Goal: Communication & Community: Share content

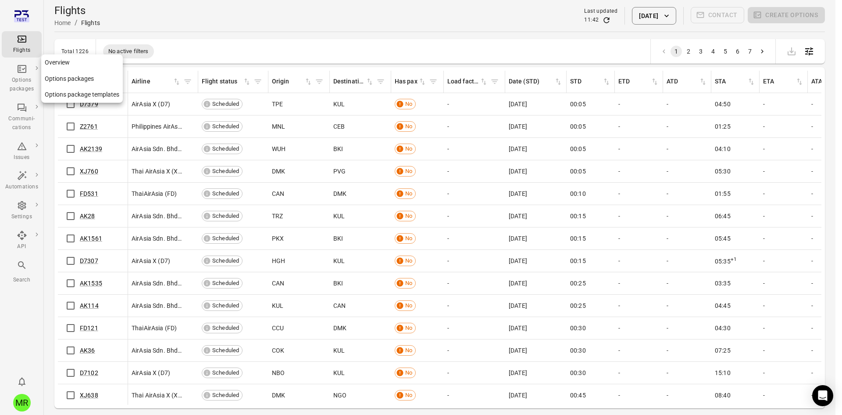
click at [31, 75] on div "Options packages" at bounding box center [21, 79] width 33 height 30
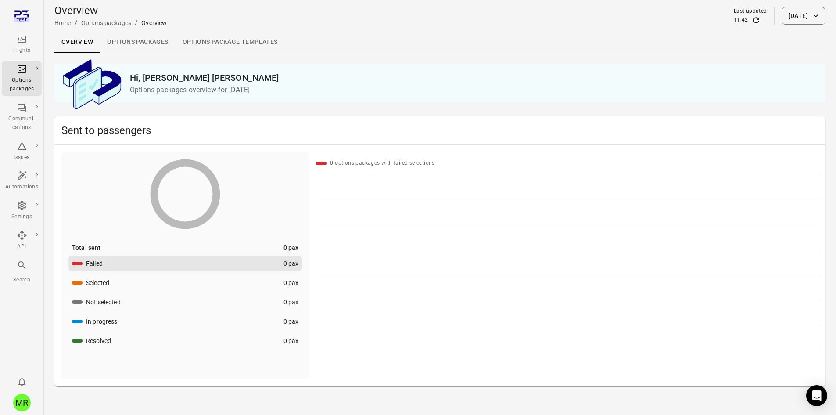
click at [30, 50] on div "Flights" at bounding box center [21, 50] width 33 height 9
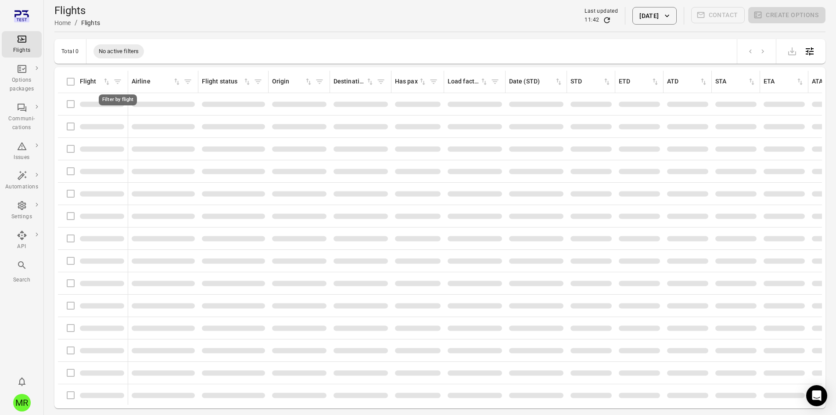
click at [117, 83] on span "Filter by flight" at bounding box center [117, 81] width 13 height 13
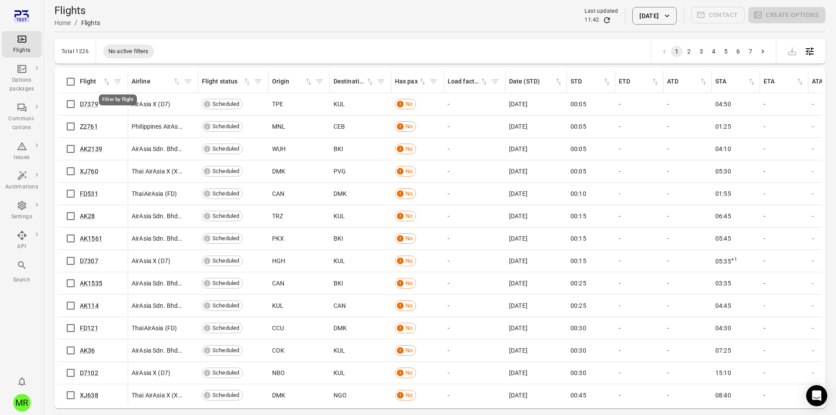
click at [117, 81] on icon "Filter by flight" at bounding box center [117, 81] width 9 height 9
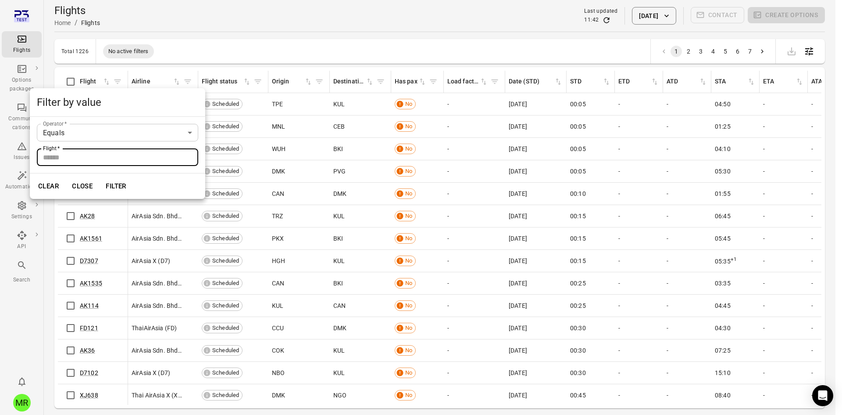
click at [131, 156] on input "Flight   *" at bounding box center [117, 157] width 161 height 18
type input "*****"
click at [101, 177] on button "Filter" at bounding box center [116, 186] width 30 height 18
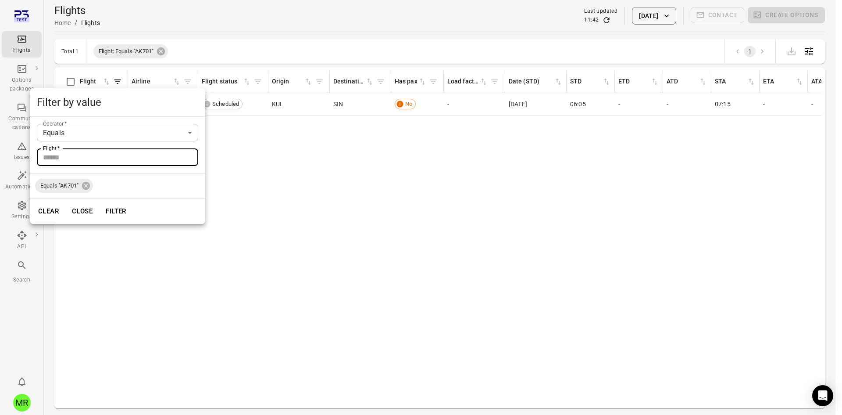
click at [343, 32] on div at bounding box center [421, 207] width 842 height 415
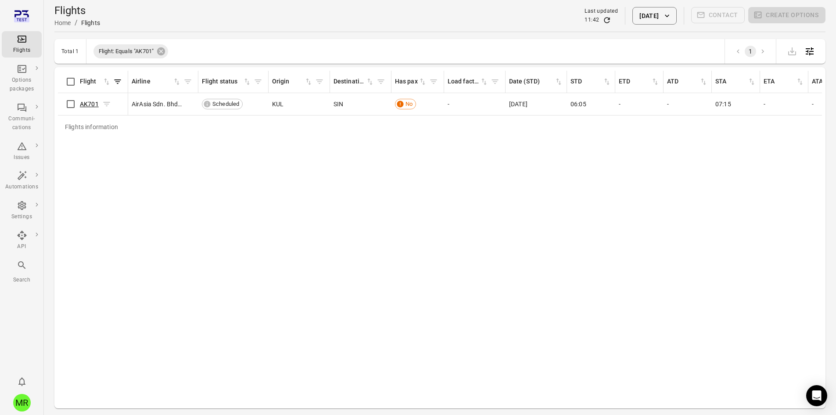
click at [82, 102] on link "AK701" at bounding box center [89, 103] width 19 height 7
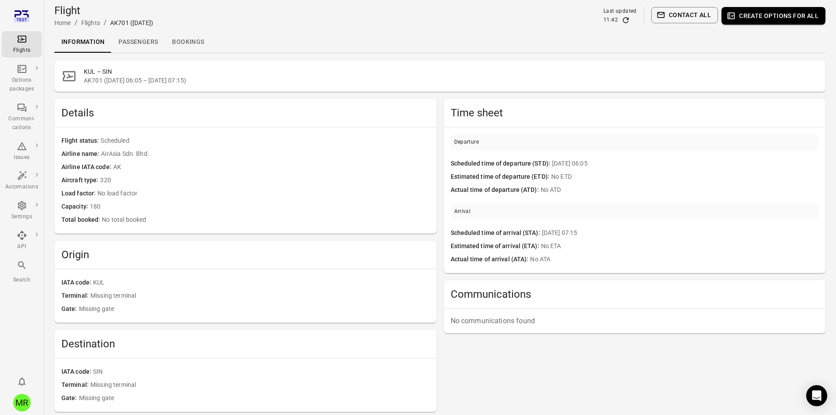
click at [132, 41] on link "Passengers" at bounding box center [138, 42] width 54 height 21
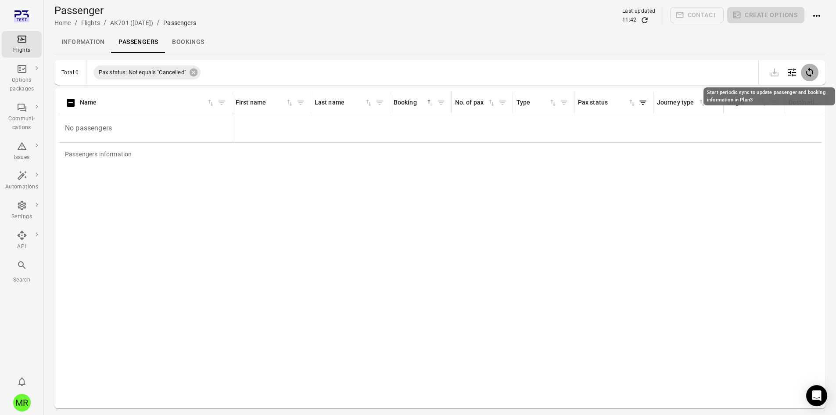
click at [815, 72] on button "Start periodic sync to update passenger and booking information in Plan3" at bounding box center [809, 73] width 18 height 18
click at [86, 24] on link "Flights" at bounding box center [90, 22] width 19 height 7
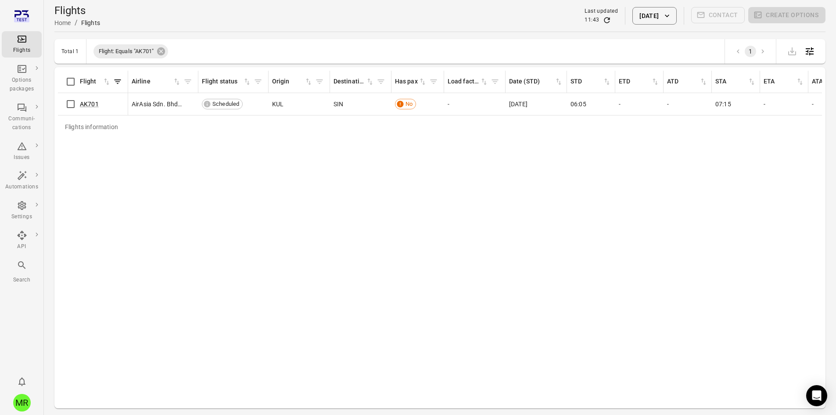
click at [633, 13] on button "6 Oct 2025" at bounding box center [654, 16] width 44 height 18
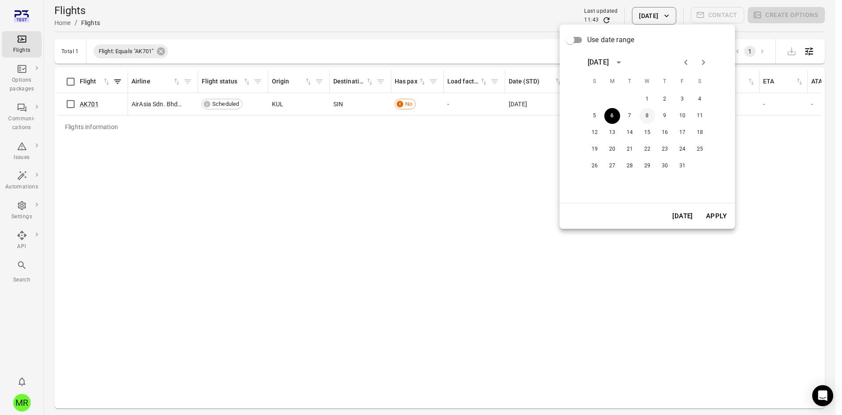
click at [649, 116] on button "8" at bounding box center [648, 116] width 16 height 16
click at [714, 218] on button "Apply" at bounding box center [716, 216] width 30 height 18
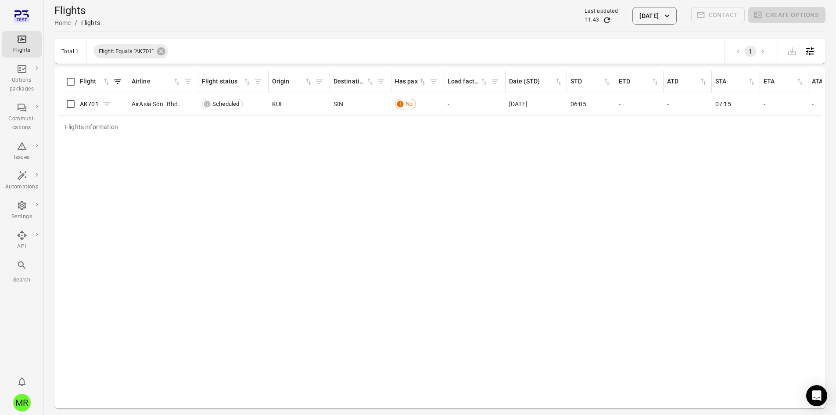
click at [91, 102] on link "AK701" at bounding box center [89, 103] width 19 height 7
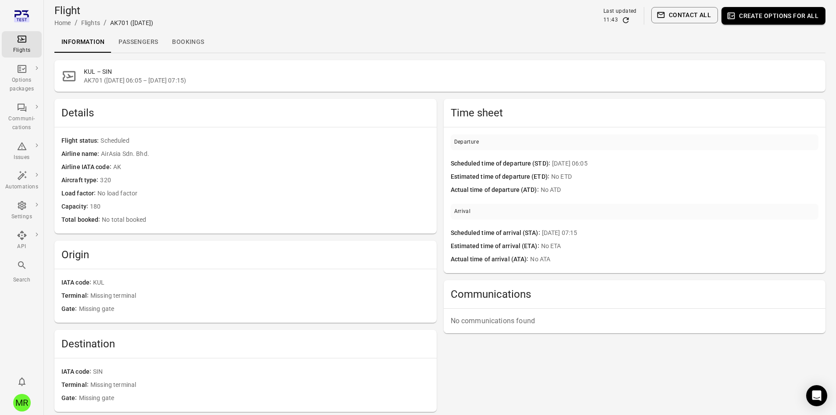
click at [138, 48] on link "Passengers" at bounding box center [138, 42] width 54 height 21
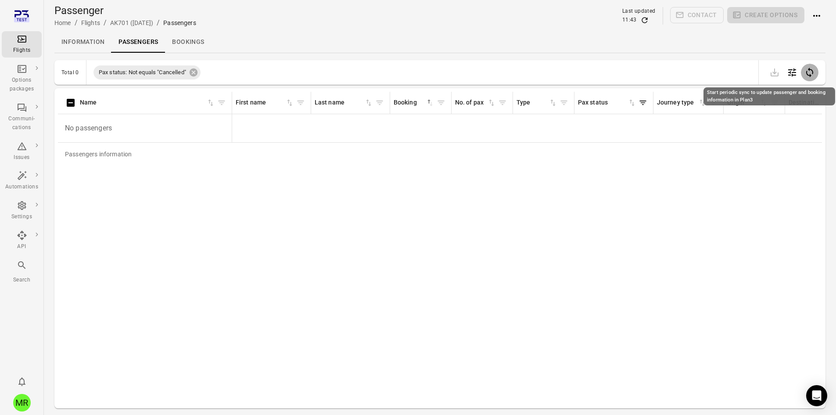
click at [807, 70] on icon "Start periodic sync to update passenger and booking information in Plan3" at bounding box center [809, 72] width 11 height 11
drag, startPoint x: 91, startPoint y: 25, endPoint x: 100, endPoint y: 34, distance: 12.7
click at [91, 25] on link "Flights" at bounding box center [90, 22] width 19 height 7
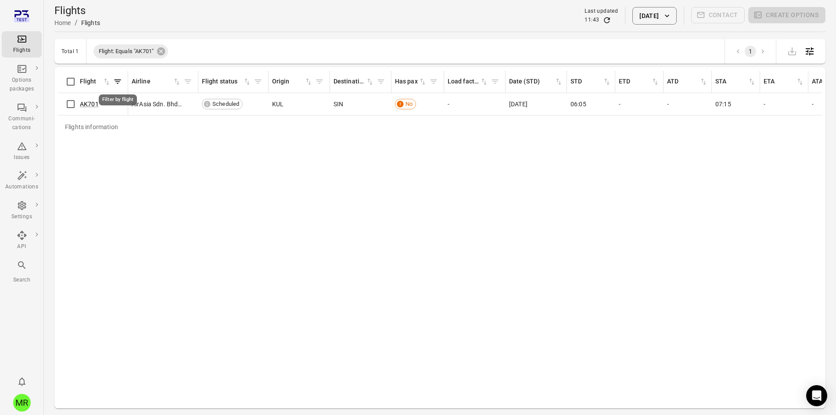
click at [119, 80] on icon "Filter by flight" at bounding box center [117, 81] width 9 height 9
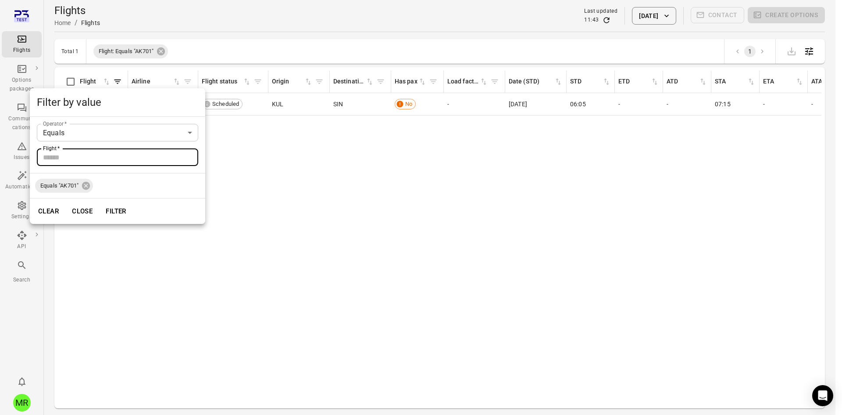
click at [85, 163] on input "Flight   *" at bounding box center [117, 157] width 161 height 18
type input "*****"
click at [101, 202] on button "Filter" at bounding box center [116, 211] width 30 height 18
click at [307, 260] on div at bounding box center [421, 207] width 842 height 415
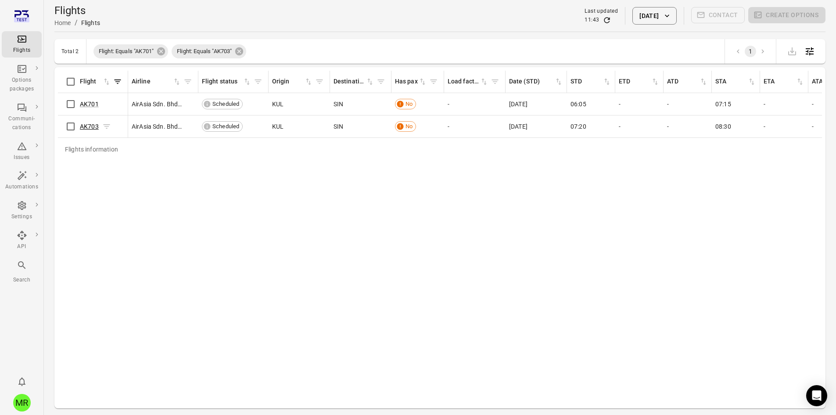
click at [84, 126] on link "AK703" at bounding box center [89, 126] width 19 height 7
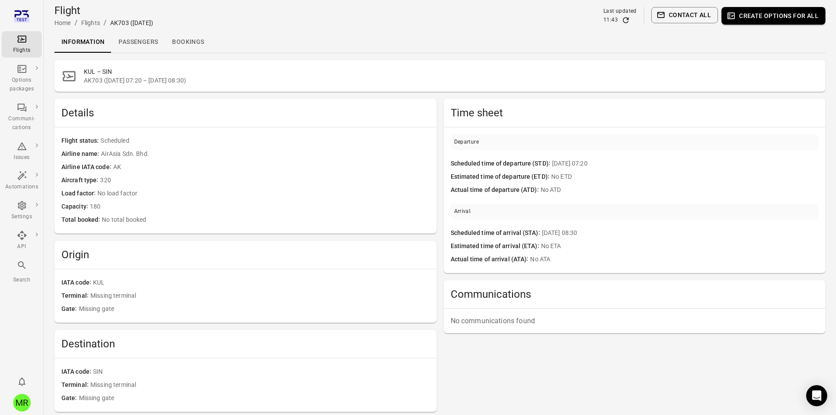
click at [152, 44] on link "Passengers" at bounding box center [138, 42] width 54 height 21
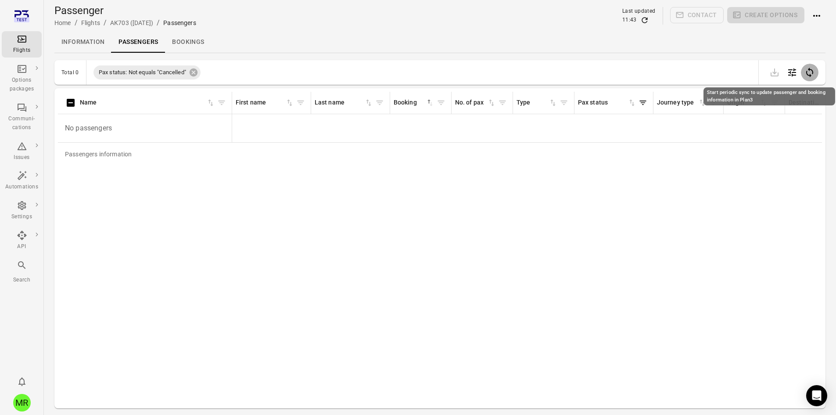
click at [805, 72] on icon "Start periodic sync to update passenger and booking information in Plan3" at bounding box center [809, 72] width 11 height 11
click at [26, 265] on icon "Main navigation" at bounding box center [22, 265] width 11 height 11
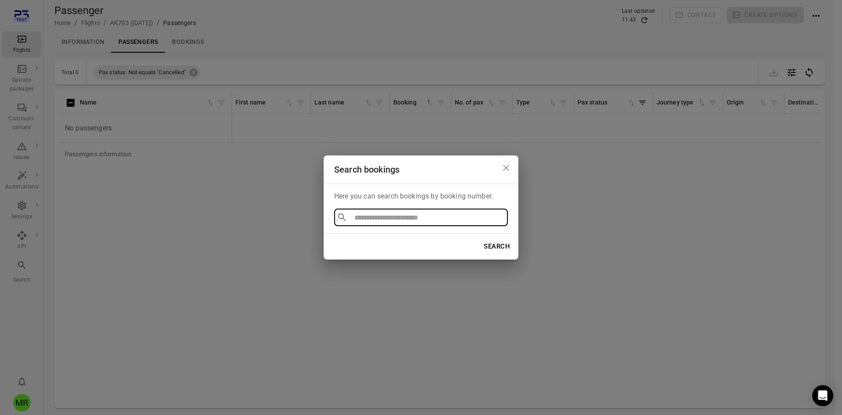
type input "******"
click at [397, 239] on li "RT6MUQ" at bounding box center [421, 237] width 174 height 16
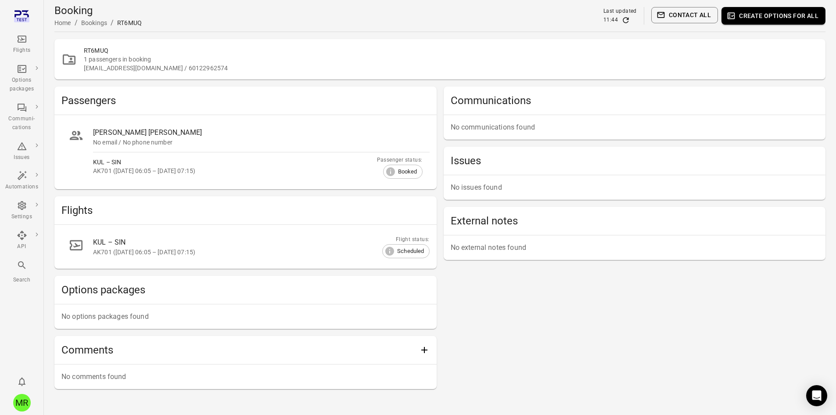
click at [24, 265] on icon "Main navigation" at bounding box center [22, 265] width 11 height 11
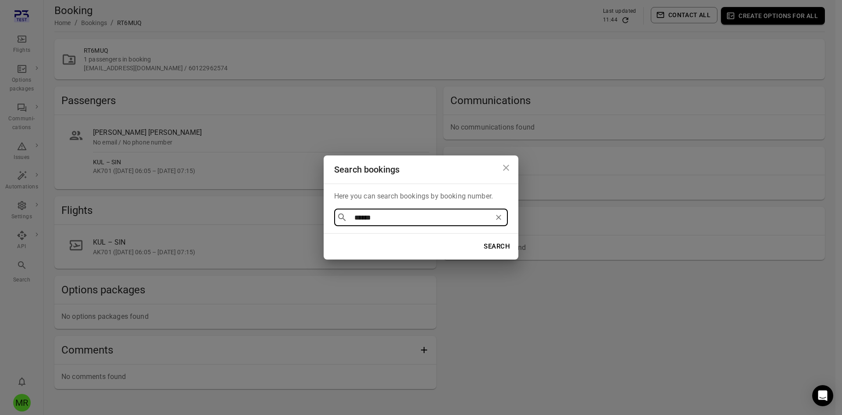
type input "******"
click at [428, 240] on li "MVYKTX" at bounding box center [421, 237] width 174 height 16
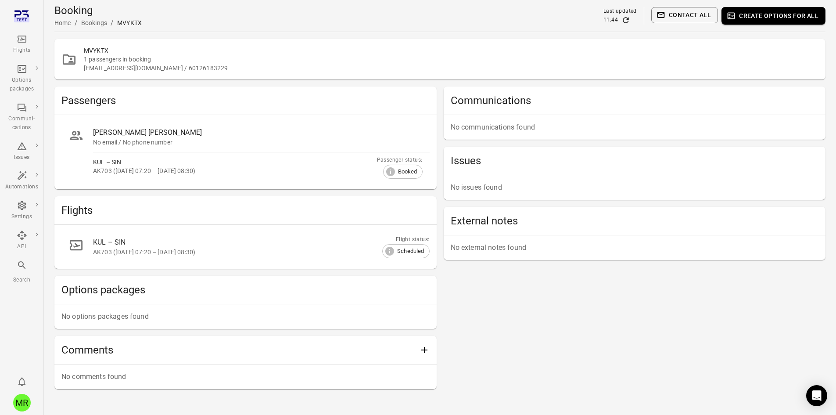
click at [689, 19] on button "Contact all" at bounding box center [684, 15] width 67 height 16
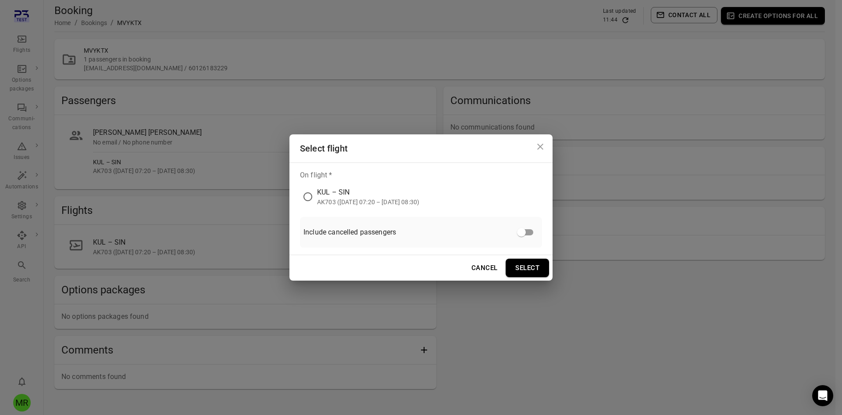
click at [396, 185] on div "KUL – SIN AK703 (8 Oct 2025 07:20 – 8 Oct 2025 08:30)" at bounding box center [365, 193] width 123 height 26
click at [368, 195] on div "KUL – SIN" at bounding box center [368, 192] width 102 height 11
click at [532, 258] on button "Select" at bounding box center [527, 267] width 43 height 18
click at [531, 264] on button "Select" at bounding box center [527, 267] width 43 height 18
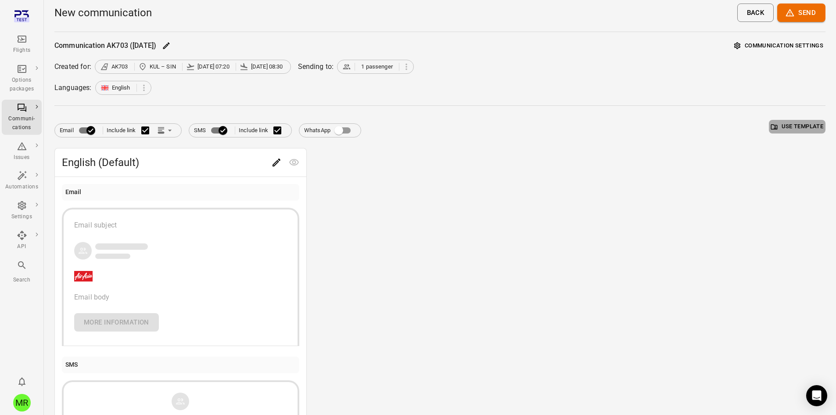
click at [822, 125] on button "Use template" at bounding box center [796, 127] width 57 height 14
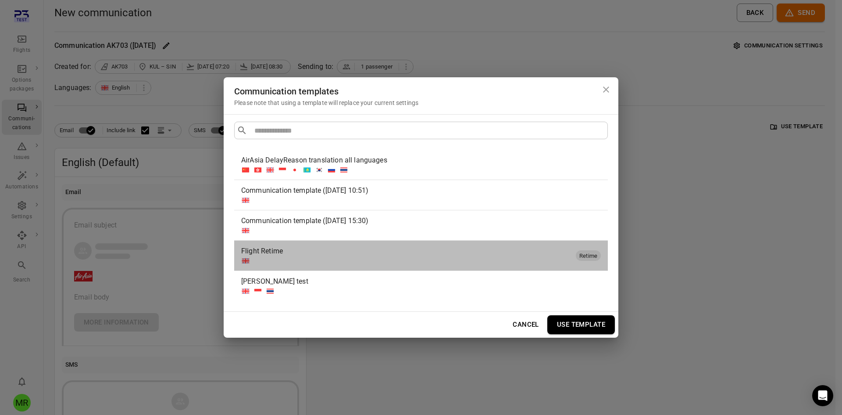
click at [302, 248] on div "Flight Retime" at bounding box center [406, 251] width 331 height 11
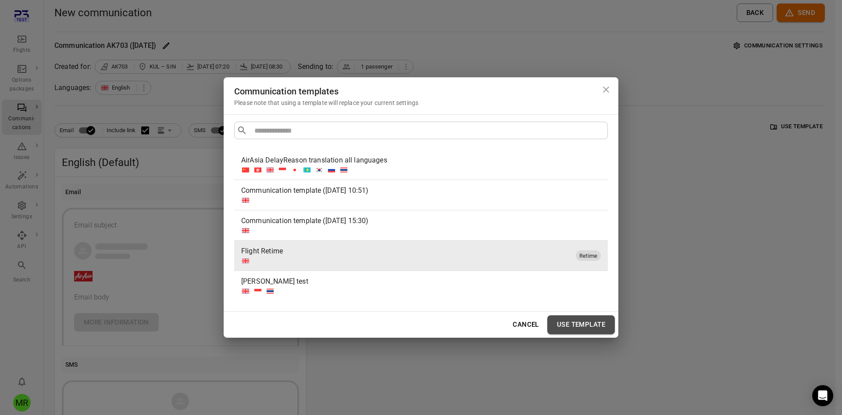
click at [568, 325] on button "Use template" at bounding box center [581, 324] width 68 height 18
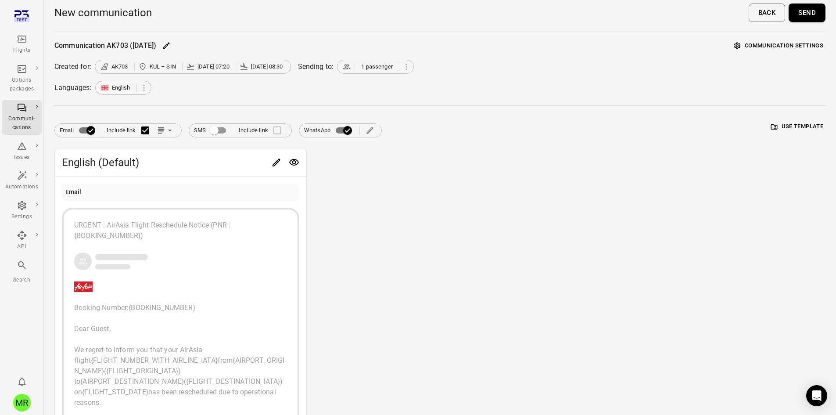
click at [806, 13] on button "Send" at bounding box center [806, 13] width 37 height 18
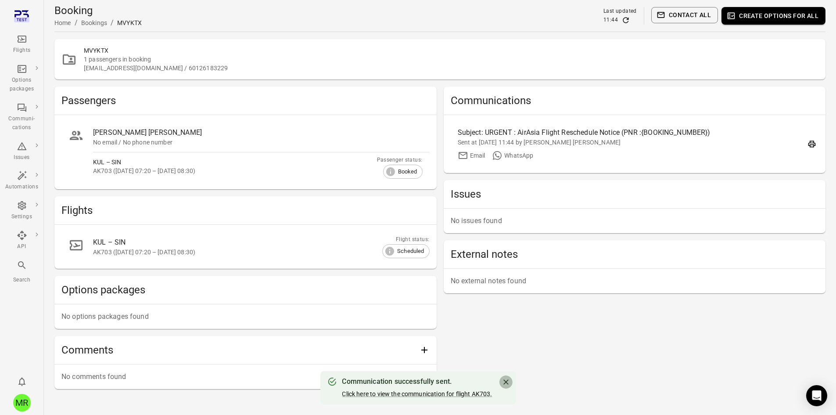
click at [506, 379] on icon "Close" at bounding box center [505, 381] width 9 height 9
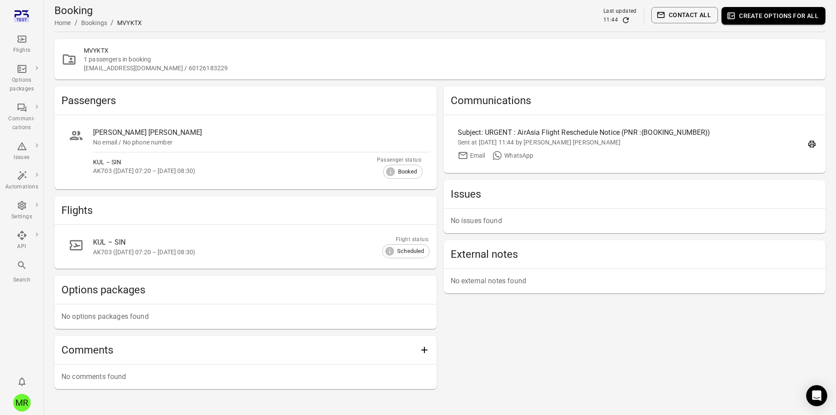
click at [16, 277] on div "Search" at bounding box center [21, 279] width 33 height 9
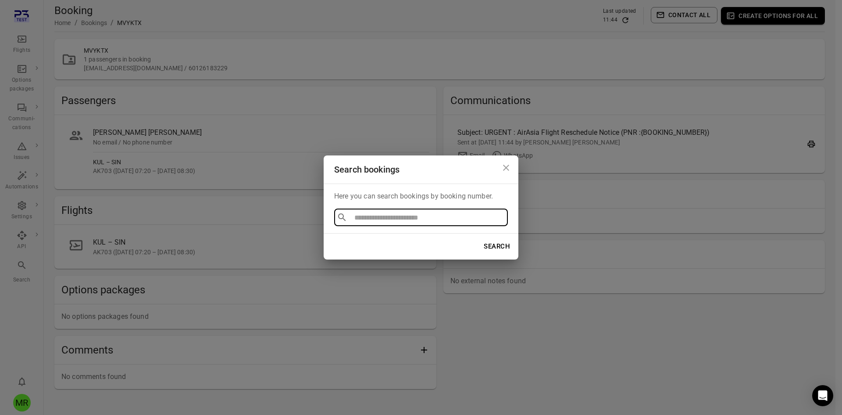
type input "******"
click at [384, 240] on li "RT6MUQ" at bounding box center [421, 237] width 174 height 16
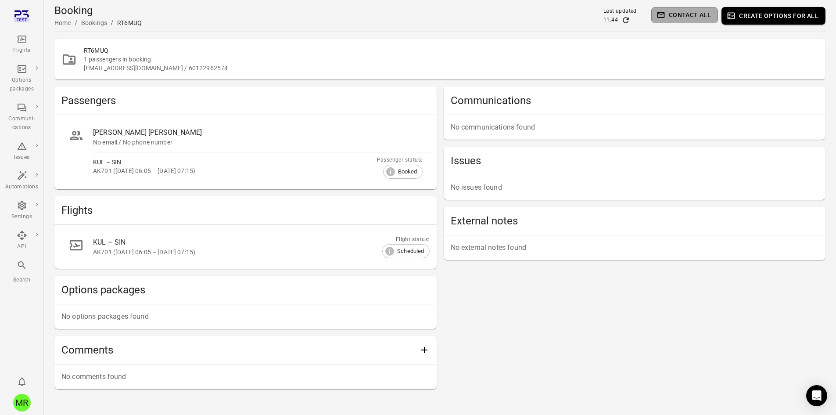
click at [691, 14] on button "Contact all" at bounding box center [684, 15] width 67 height 16
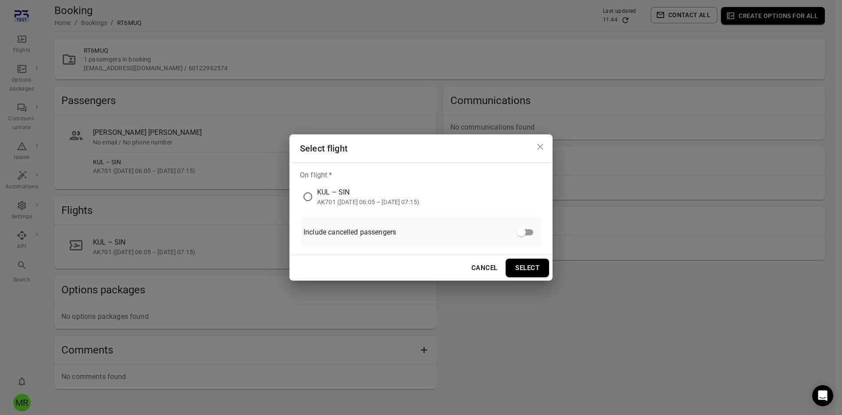
click at [381, 202] on div "AK701 ([DATE] 06:05 – [DATE] 07:15)" at bounding box center [368, 201] width 102 height 9
click at [511, 265] on button "Select" at bounding box center [527, 267] width 43 height 18
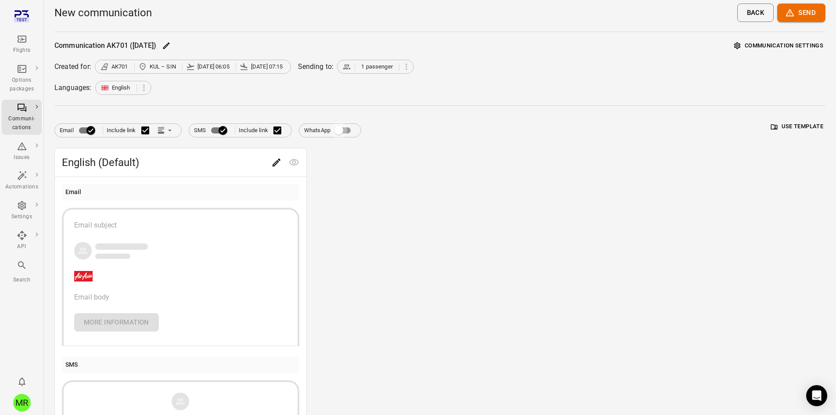
click at [778, 122] on button "Use template" at bounding box center [796, 127] width 57 height 14
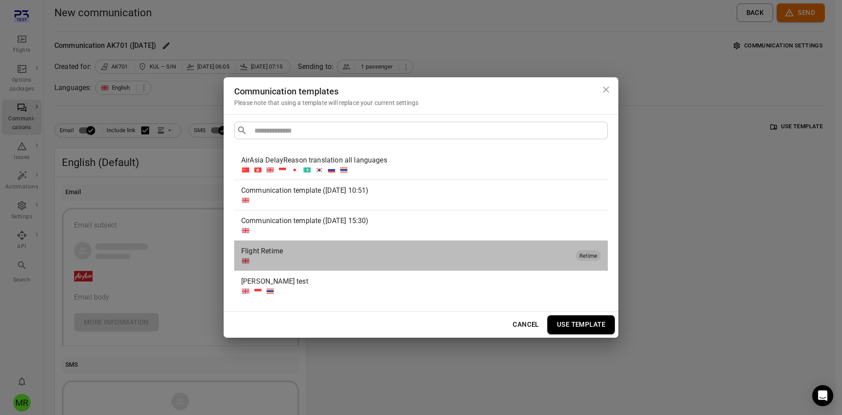
click at [325, 253] on div "Flight Retime" at bounding box center [406, 251] width 331 height 11
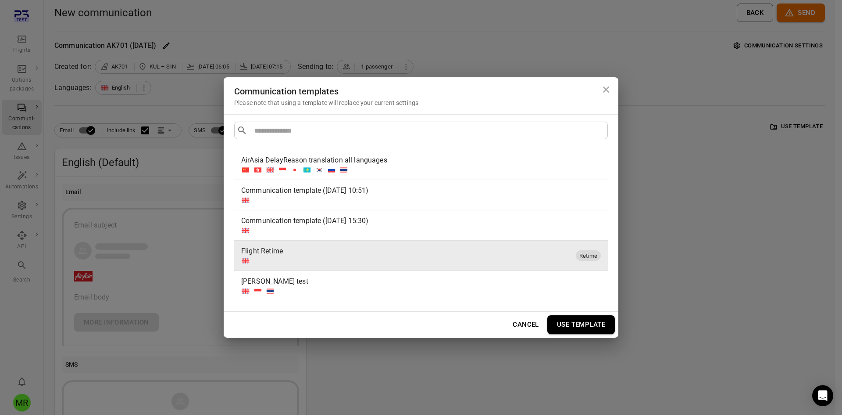
click at [570, 322] on button "Use template" at bounding box center [581, 324] width 68 height 18
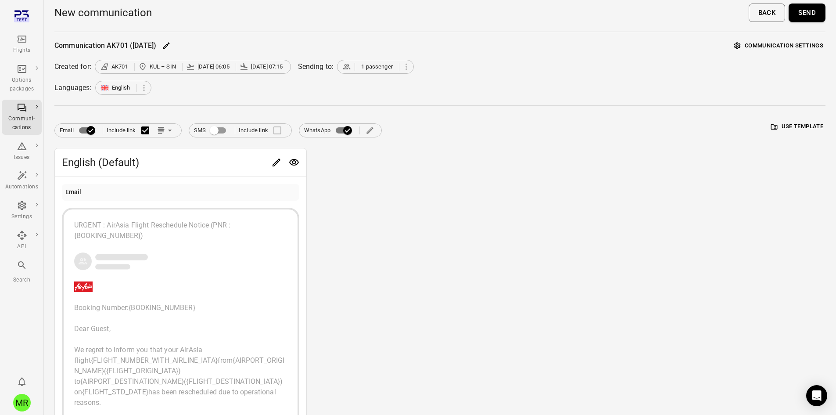
click at [799, 18] on button "Send" at bounding box center [806, 13] width 37 height 18
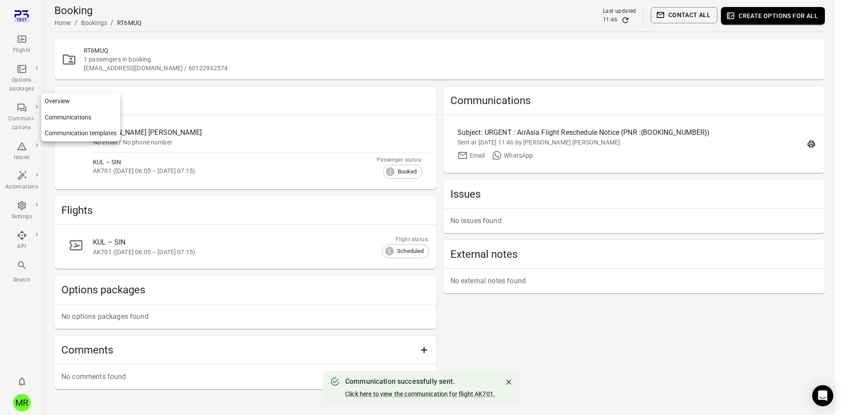
click at [17, 116] on div "Communi-cations" at bounding box center [21, 123] width 33 height 18
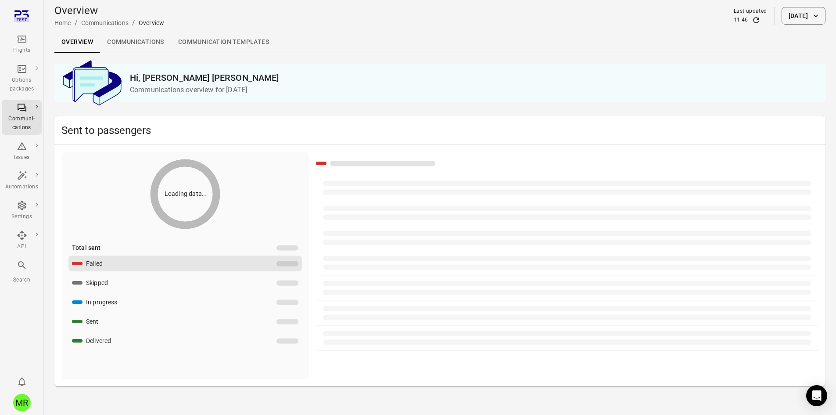
click at [131, 37] on link "Communications" at bounding box center [135, 42] width 71 height 21
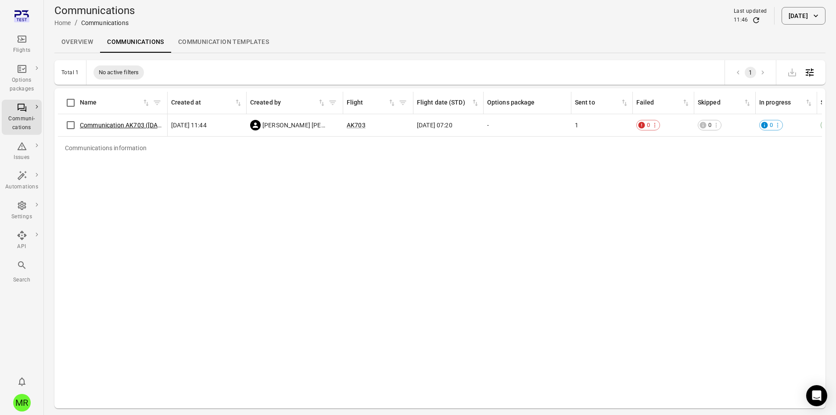
click at [124, 122] on link "Communication AK703 ([DATE])" at bounding box center [124, 124] width 89 height 7
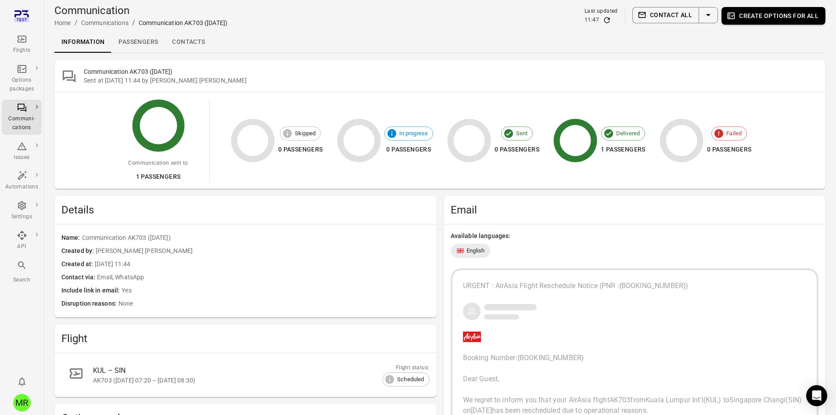
click at [139, 37] on link "Passengers" at bounding box center [138, 42] width 54 height 21
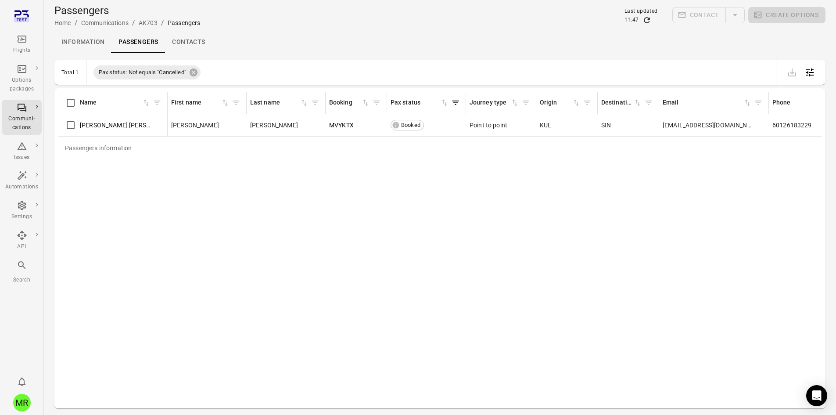
click at [649, 20] on icon "Refresh data" at bounding box center [646, 20] width 9 height 9
click at [90, 22] on link "Communications" at bounding box center [104, 22] width 47 height 7
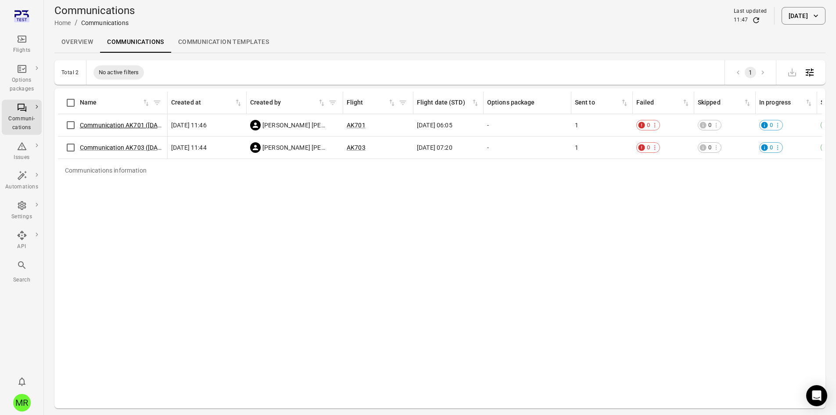
click at [144, 123] on link "Communication AK701 ([DATE])" at bounding box center [124, 124] width 89 height 7
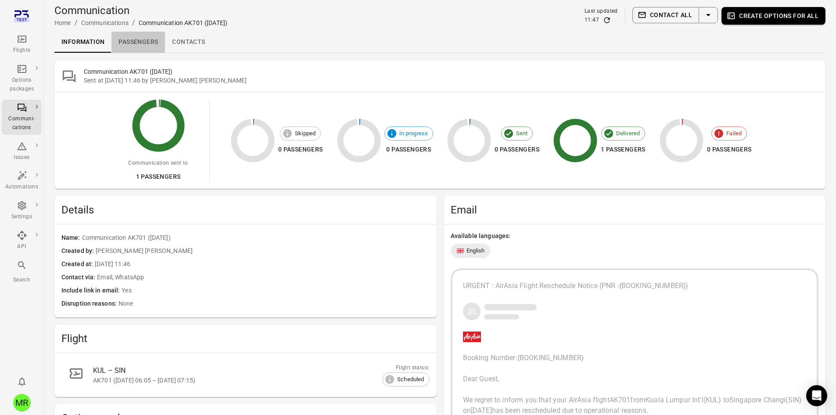
click at [133, 42] on link "Passengers" at bounding box center [138, 42] width 54 height 21
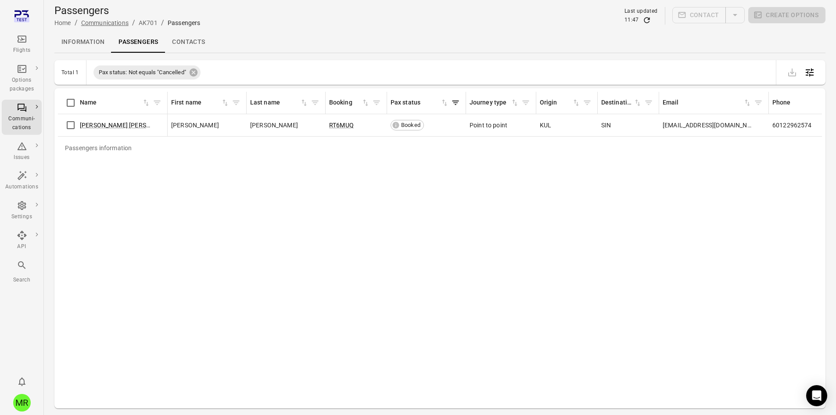
click at [117, 23] on link "Communications" at bounding box center [104, 22] width 47 height 7
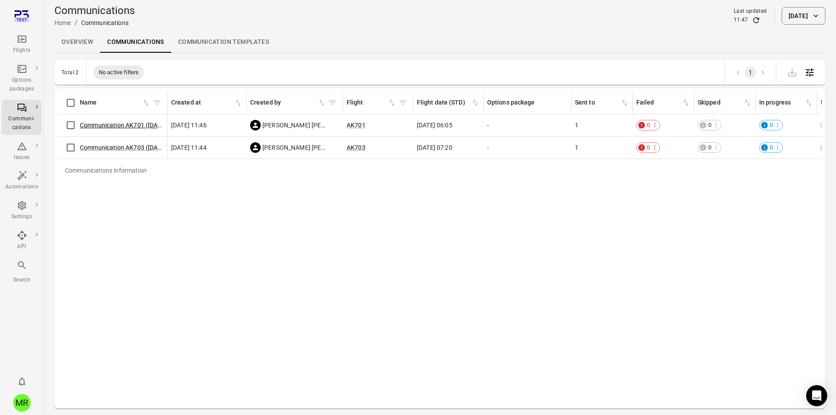
click at [122, 127] on link "Communication AK701 ([DATE])" at bounding box center [124, 124] width 89 height 7
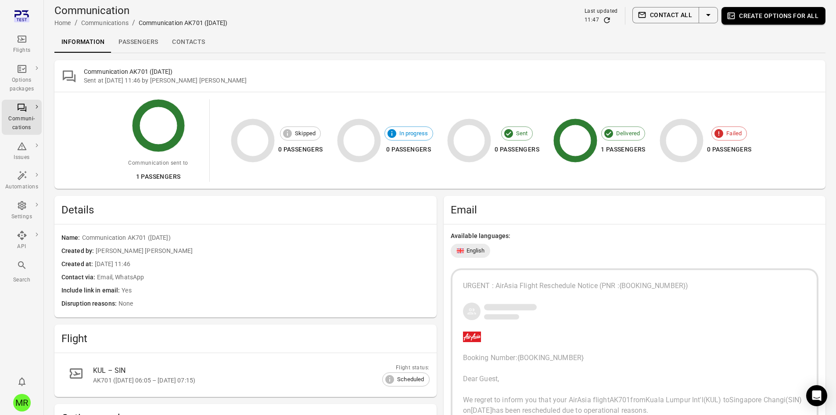
click at [130, 40] on link "Passengers" at bounding box center [138, 42] width 54 height 21
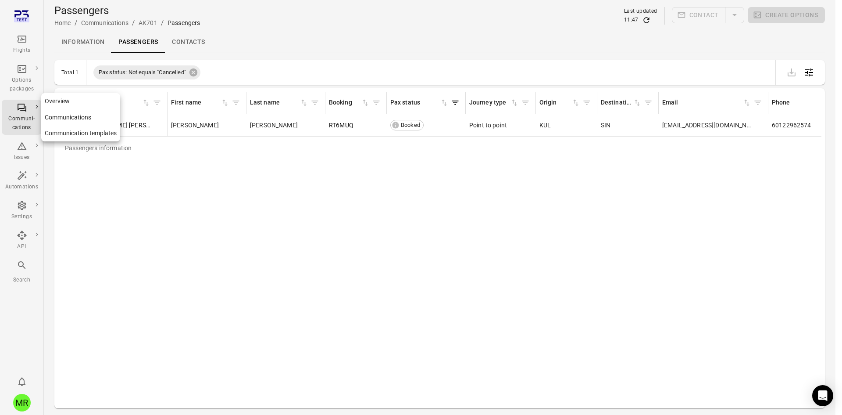
click at [23, 109] on icon "Main navigation" at bounding box center [22, 107] width 11 height 11
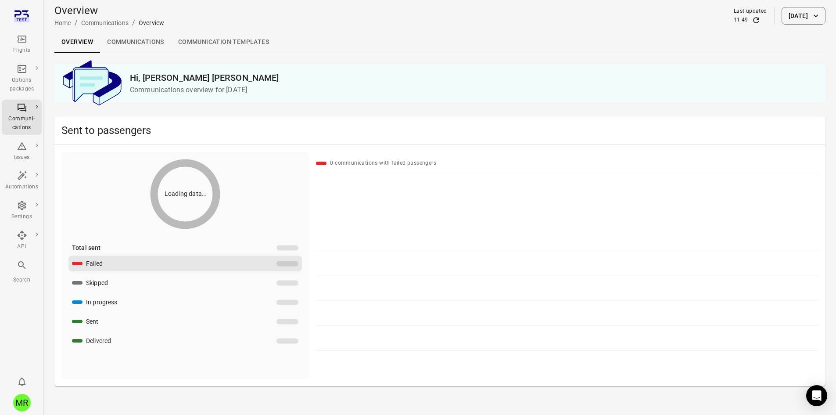
click at [118, 39] on link "Communications" at bounding box center [135, 42] width 71 height 21
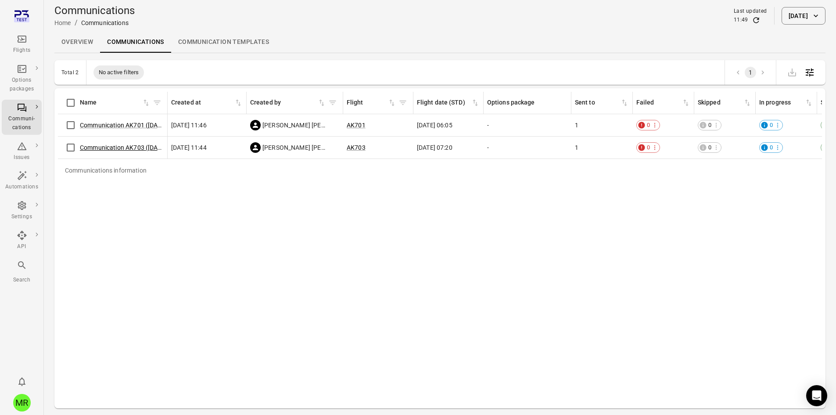
click at [95, 145] on link "Communication AK703 ([DATE])" at bounding box center [124, 147] width 89 height 7
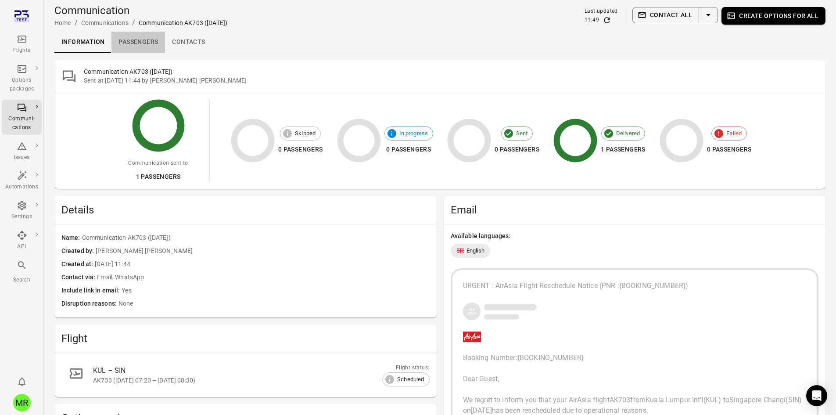
click at [139, 44] on link "Passengers" at bounding box center [138, 42] width 54 height 21
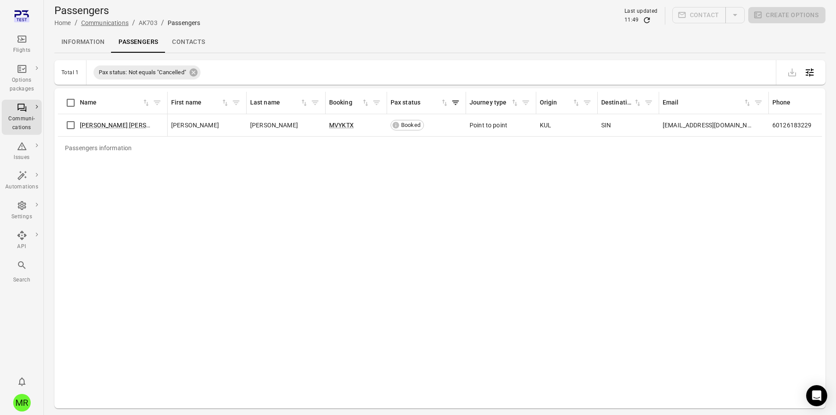
click at [88, 24] on link "Communications" at bounding box center [104, 22] width 47 height 7
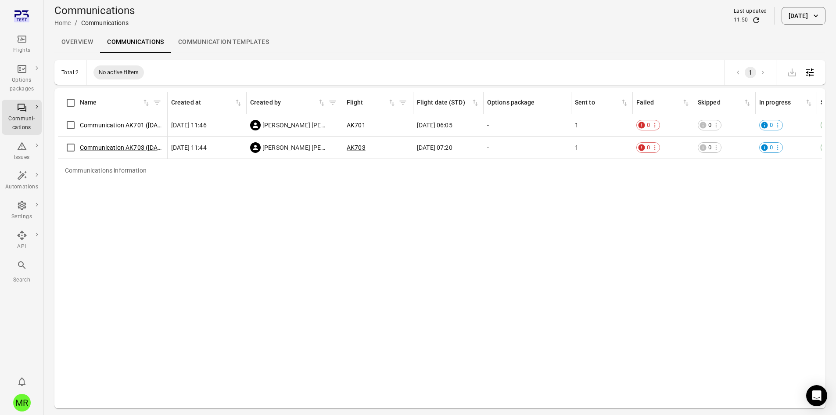
click at [102, 125] on link "Communication AK701 ([DATE])" at bounding box center [124, 124] width 89 height 7
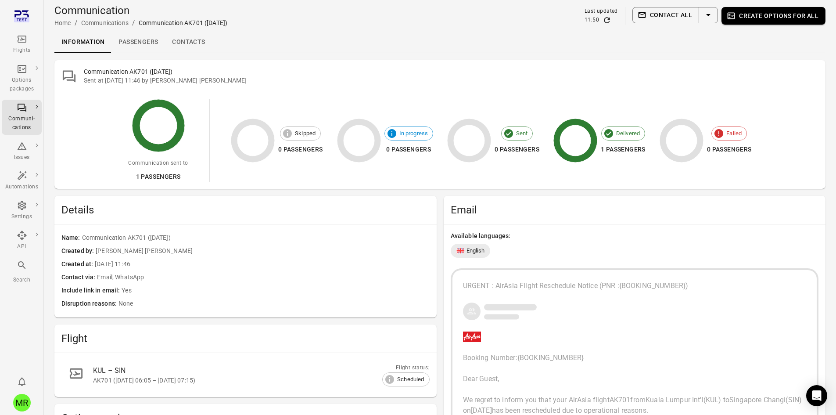
click at [143, 42] on link "Passengers" at bounding box center [138, 42] width 54 height 21
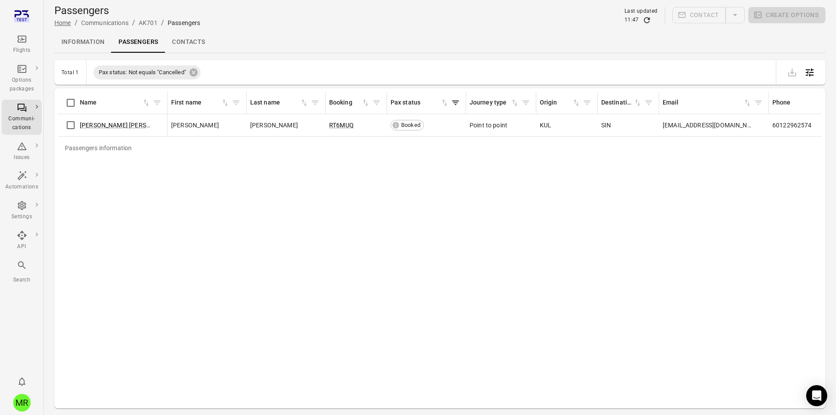
click at [58, 24] on link "Home" at bounding box center [62, 22] width 17 height 7
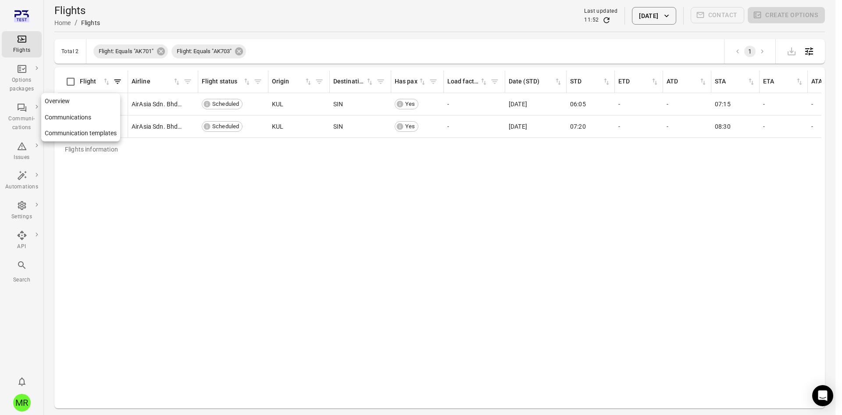
click at [19, 110] on icon "Main navigation" at bounding box center [22, 107] width 11 height 11
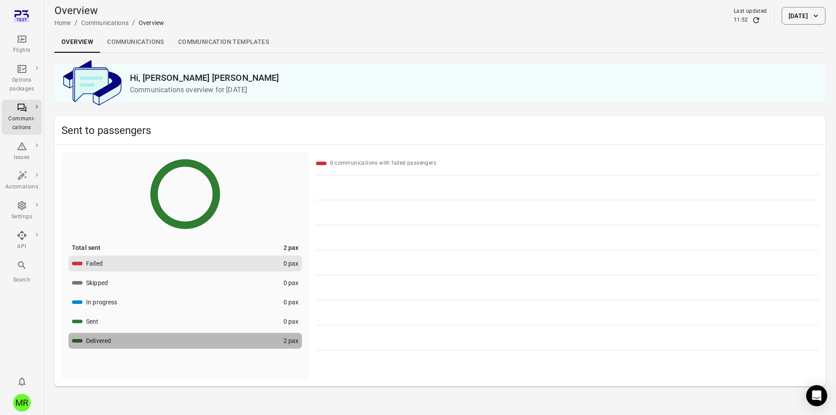
click at [165, 339] on button "Delivered 2 pax" at bounding box center [184, 340] width 233 height 16
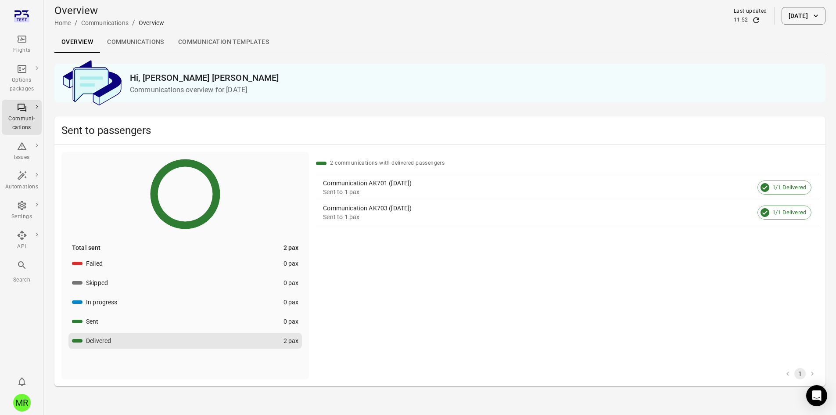
click at [435, 186] on div "Communication AK701 ([DATE])" at bounding box center [538, 183] width 431 height 9
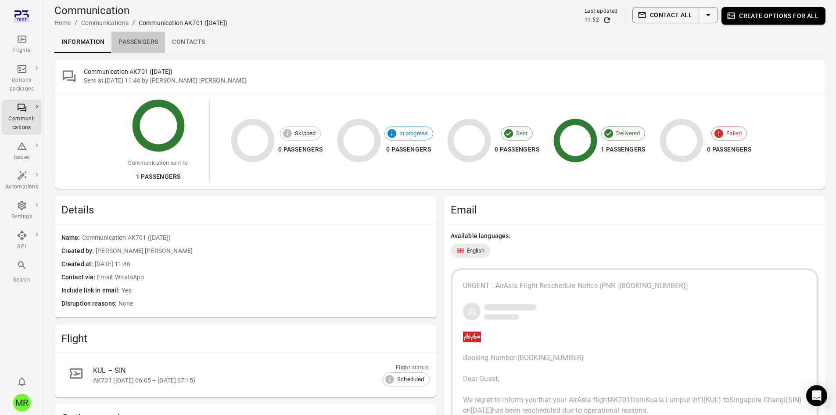
click at [132, 38] on link "Passengers" at bounding box center [138, 42] width 54 height 21
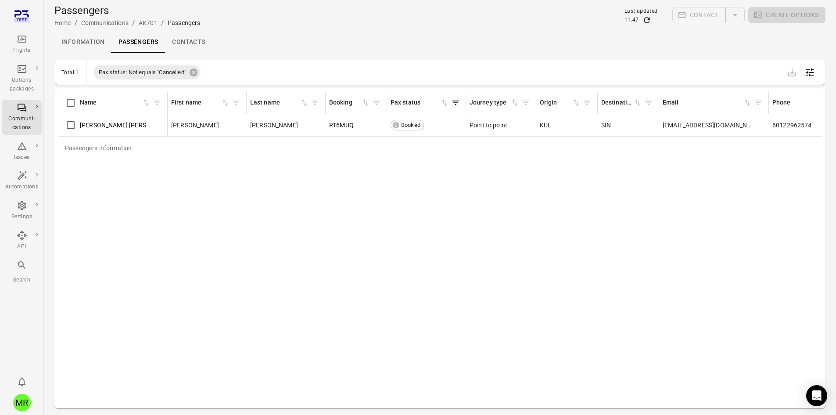
click at [19, 257] on button "Search" at bounding box center [22, 271] width 40 height 29
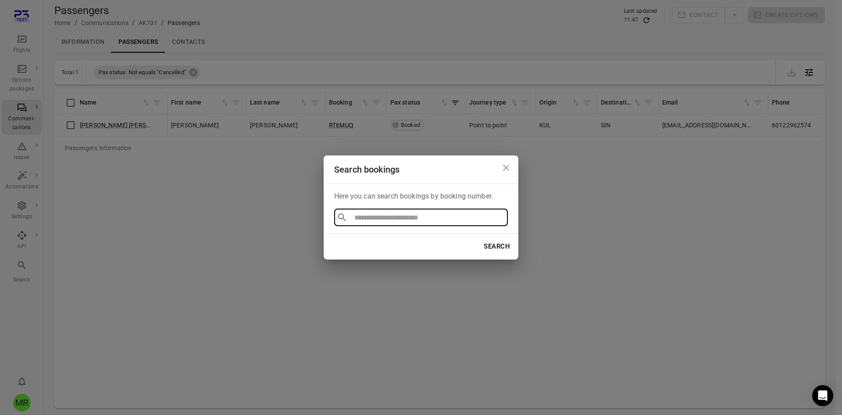
type input "******"
click at [376, 239] on li "MVYKTX" at bounding box center [421, 237] width 174 height 16
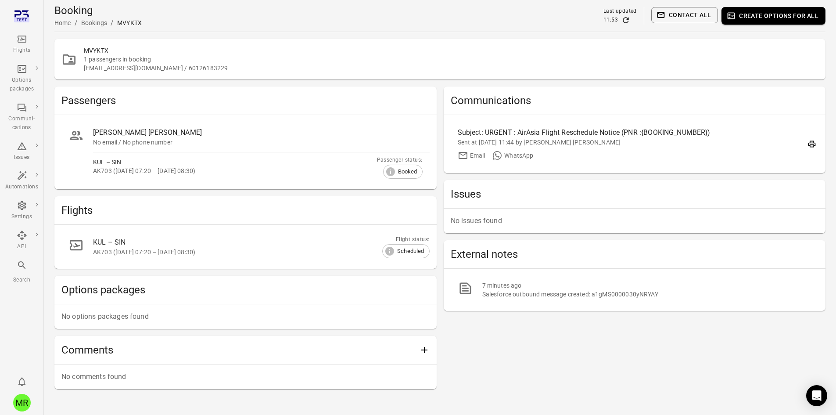
click at [667, 18] on button "Contact all" at bounding box center [684, 15] width 67 height 16
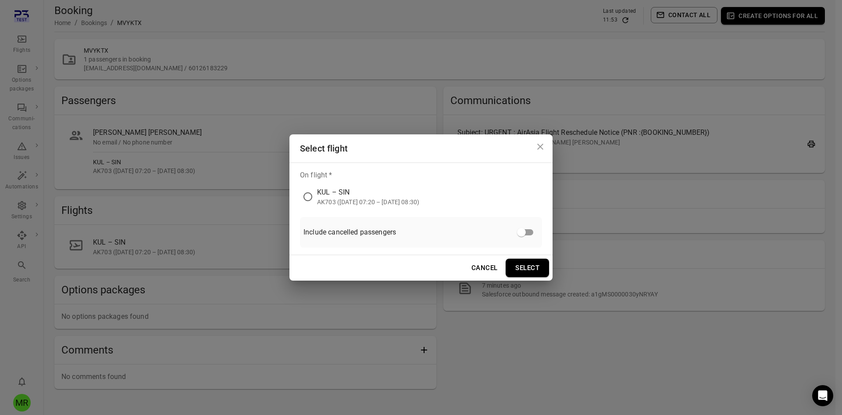
click at [387, 188] on div "KUL – SIN" at bounding box center [368, 192] width 102 height 11
click at [535, 263] on button "Select" at bounding box center [527, 267] width 43 height 18
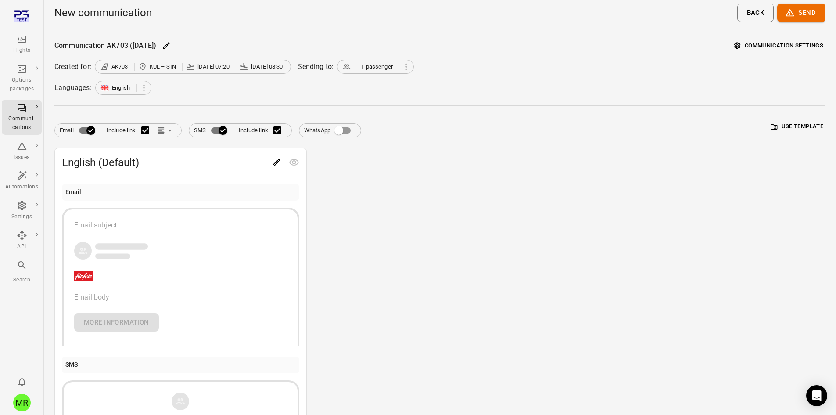
click at [778, 123] on button "Use template" at bounding box center [796, 127] width 57 height 14
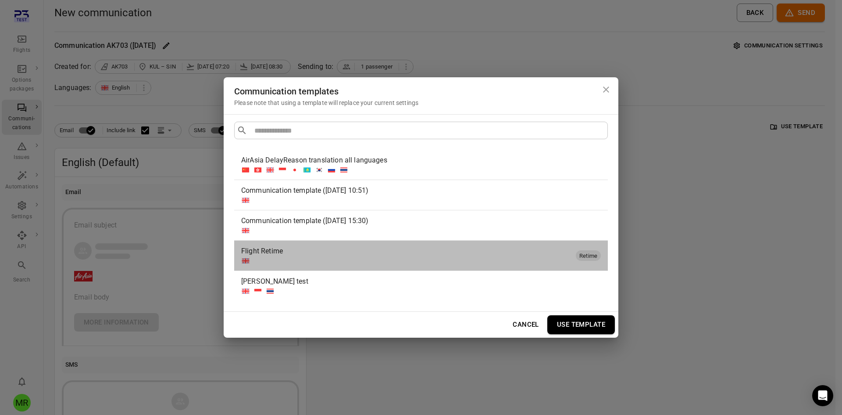
click at [338, 256] on div "Flight Retime" at bounding box center [406, 251] width 331 height 11
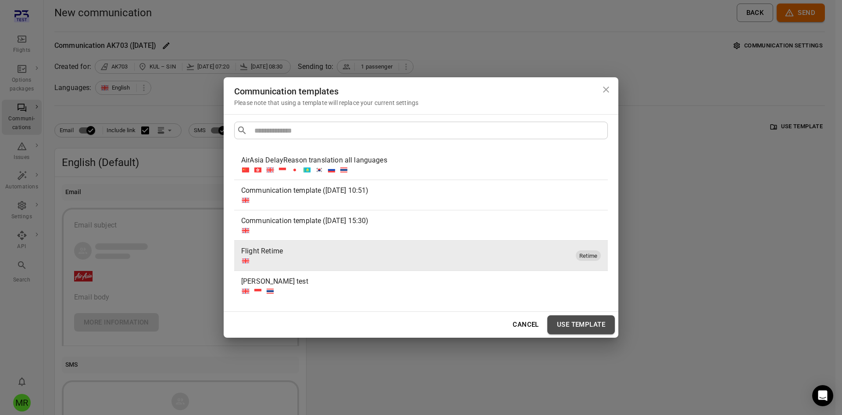
click at [579, 327] on button "Use template" at bounding box center [581, 324] width 68 height 18
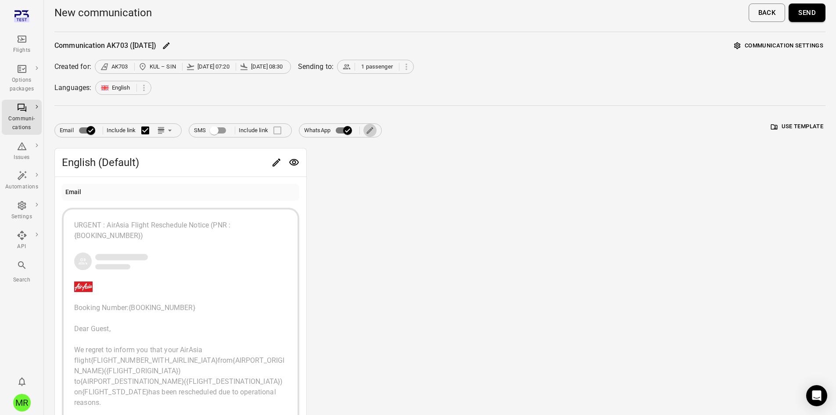
click at [373, 131] on icon "Edit WhatsApp template" at bounding box center [369, 130] width 9 height 9
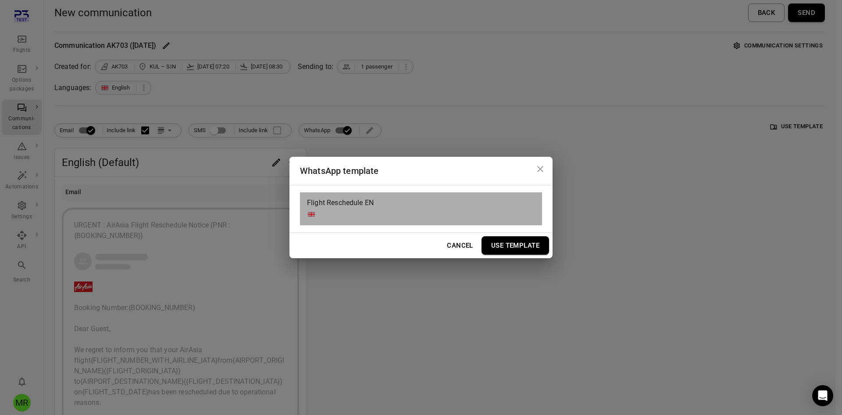
click at [348, 211] on div "Flight Reschedule EN" at bounding box center [340, 209] width 67 height 26
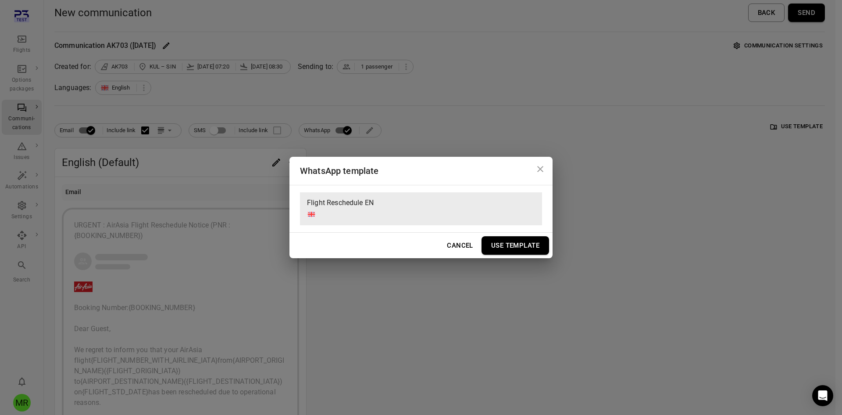
click at [498, 245] on button "Use Template" at bounding box center [516, 245] width 68 height 18
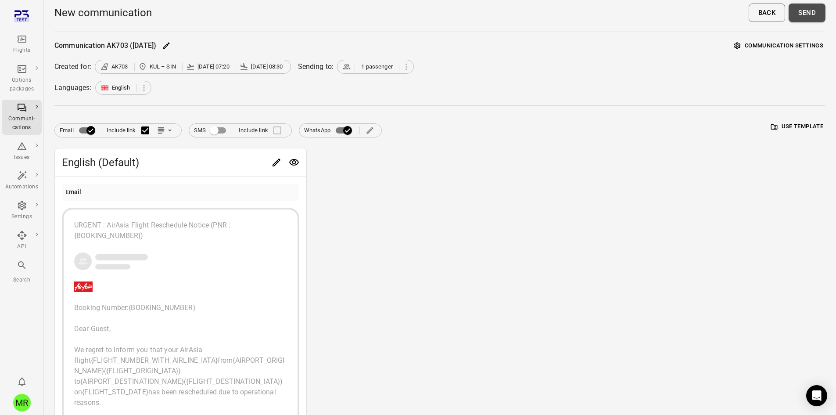
click at [806, 16] on button "Send" at bounding box center [806, 13] width 37 height 18
